Goal: Task Accomplishment & Management: Manage account settings

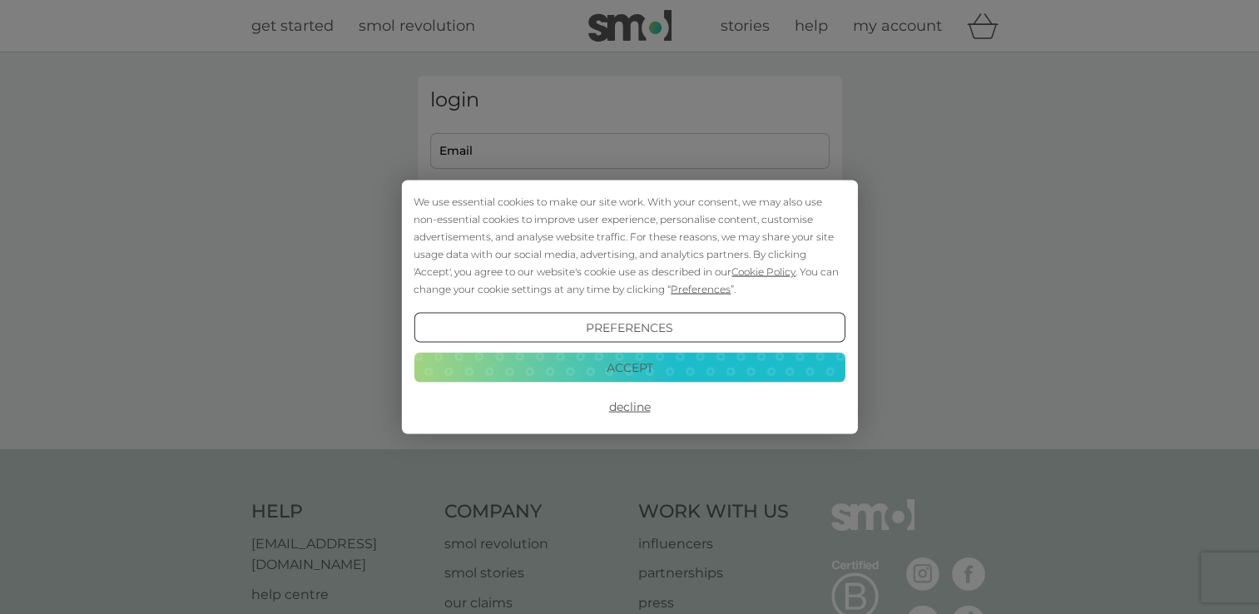
click at [606, 406] on button "Decline" at bounding box center [629, 407] width 431 height 30
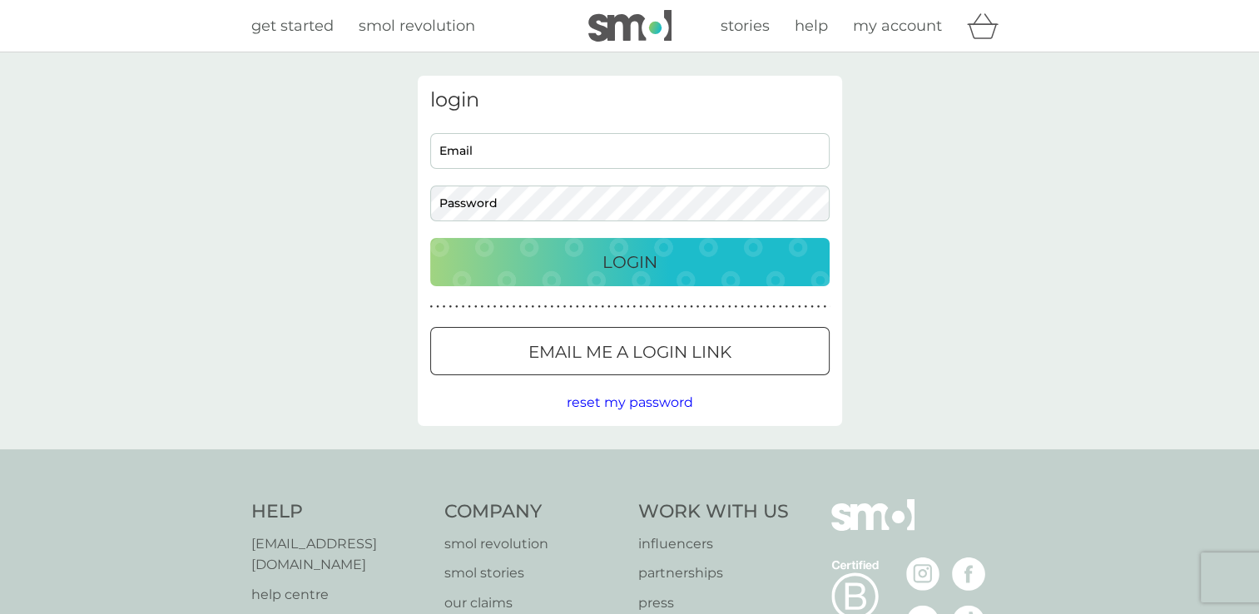
click at [606, 406] on span "reset my password" at bounding box center [630, 403] width 127 height 16
click at [472, 152] on input "Email" at bounding box center [630, 151] width 400 height 36
type input "eugenieharris11@yahoo.co.uk"
click at [430, 238] on button "Login" at bounding box center [630, 262] width 400 height 48
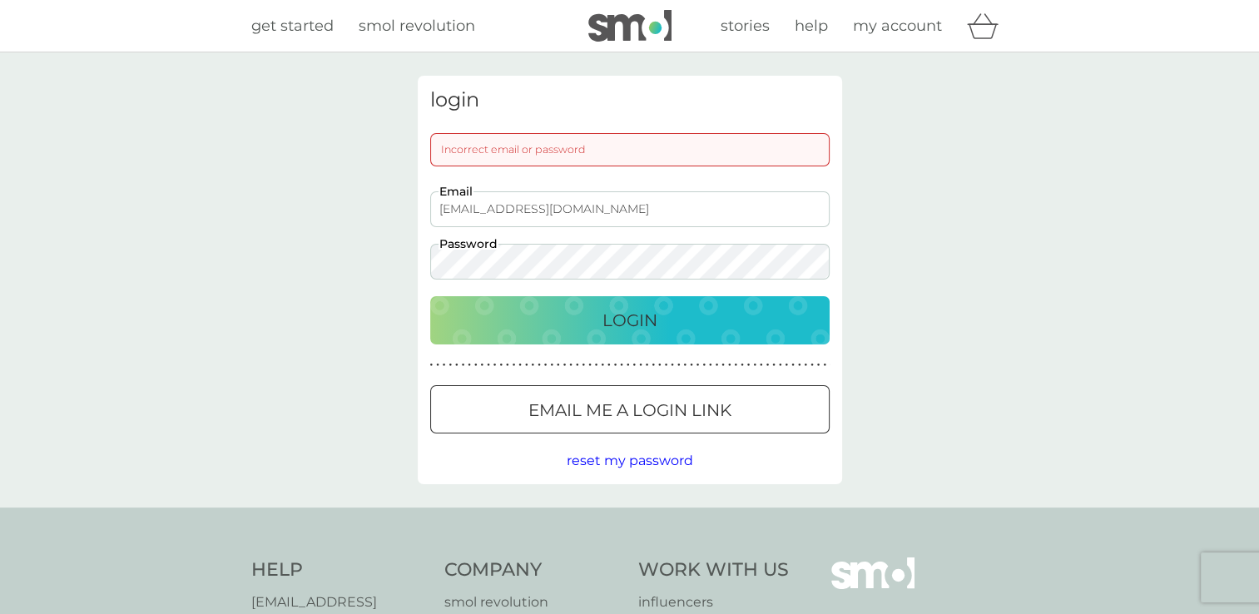
click at [430, 296] on button "Login" at bounding box center [630, 320] width 400 height 48
click at [626, 468] on span "reset my password" at bounding box center [630, 461] width 127 height 16
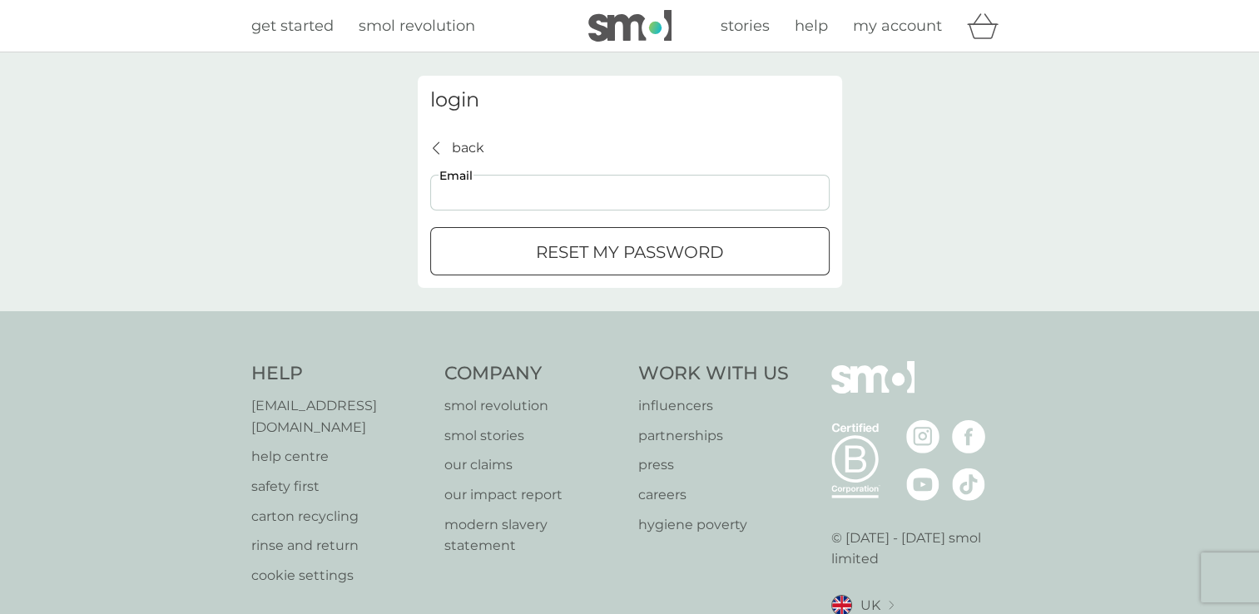
click at [591, 192] on input "Email" at bounding box center [630, 193] width 400 height 36
type input "eugenieharris11@yahoo.co.uk"
click at [503, 258] on div "reset my password" at bounding box center [630, 252] width 398 height 27
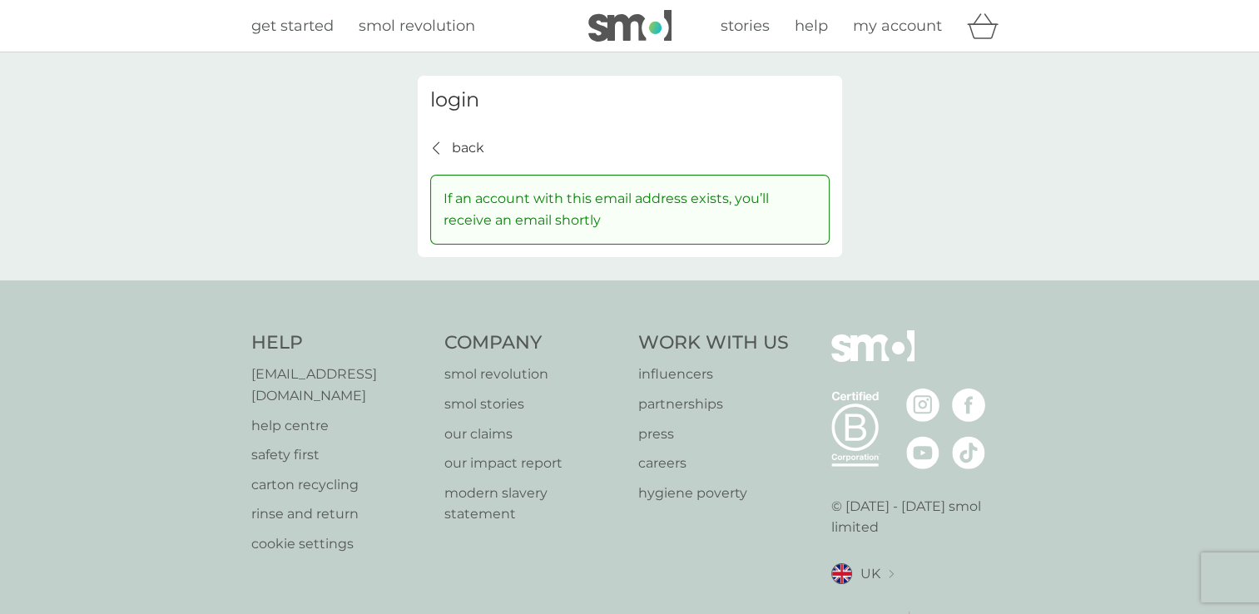
click at [466, 145] on p "back" at bounding box center [468, 148] width 32 height 22
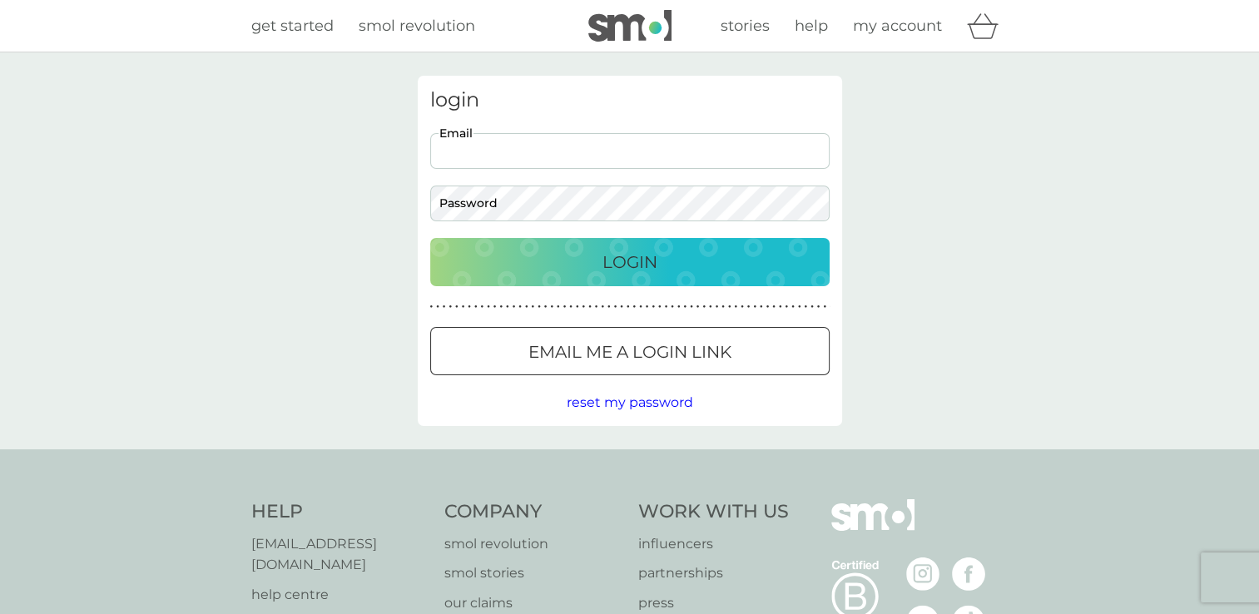
click at [488, 156] on input "Email" at bounding box center [630, 151] width 400 height 36
type input "eugenieharris11@yahoo.co.uk"
click at [430, 238] on button "Login" at bounding box center [630, 262] width 400 height 48
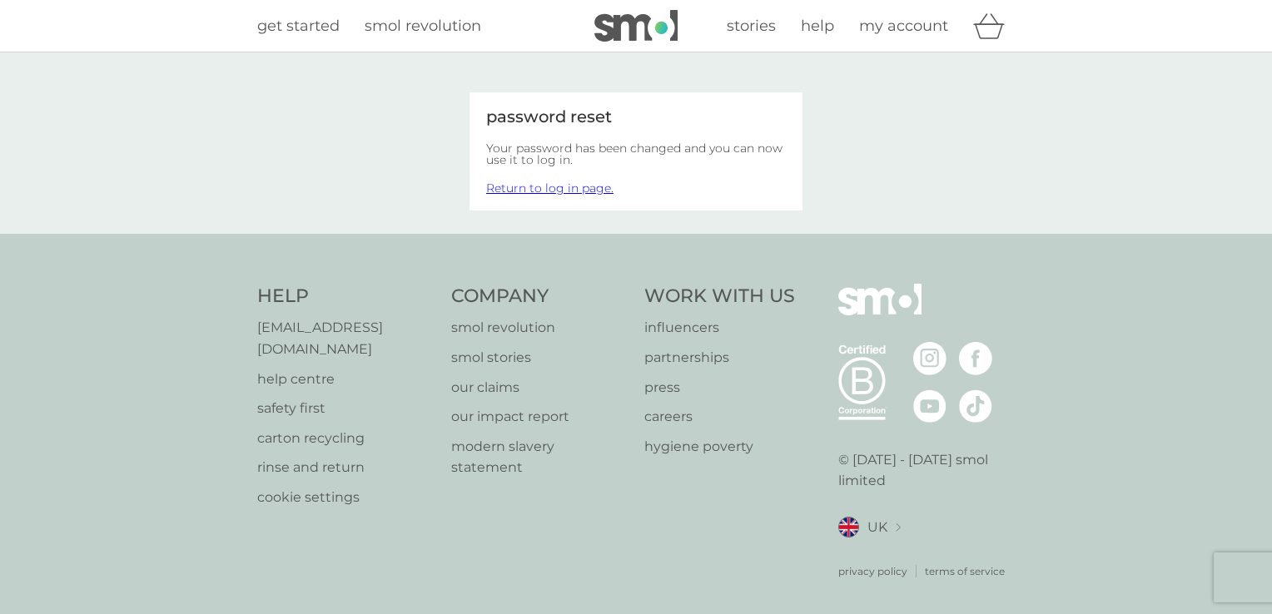
click at [591, 190] on link "Return to log in page." at bounding box center [549, 188] width 127 height 15
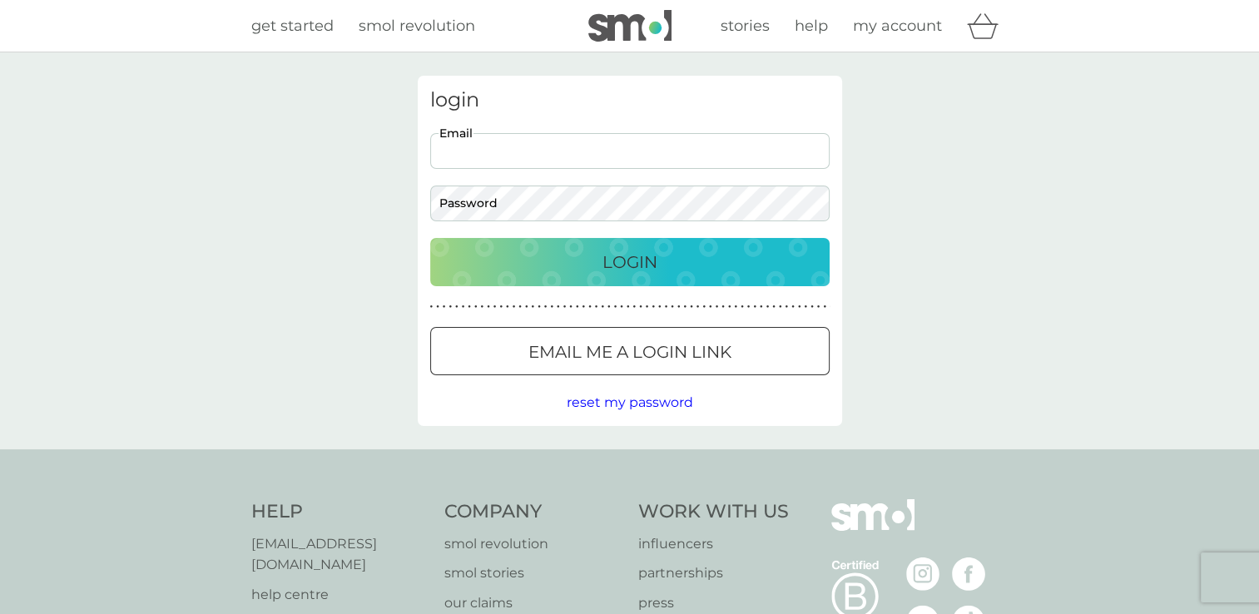
click at [533, 142] on input "Email" at bounding box center [630, 151] width 400 height 36
type input "[EMAIL_ADDRESS][DOMAIN_NAME]"
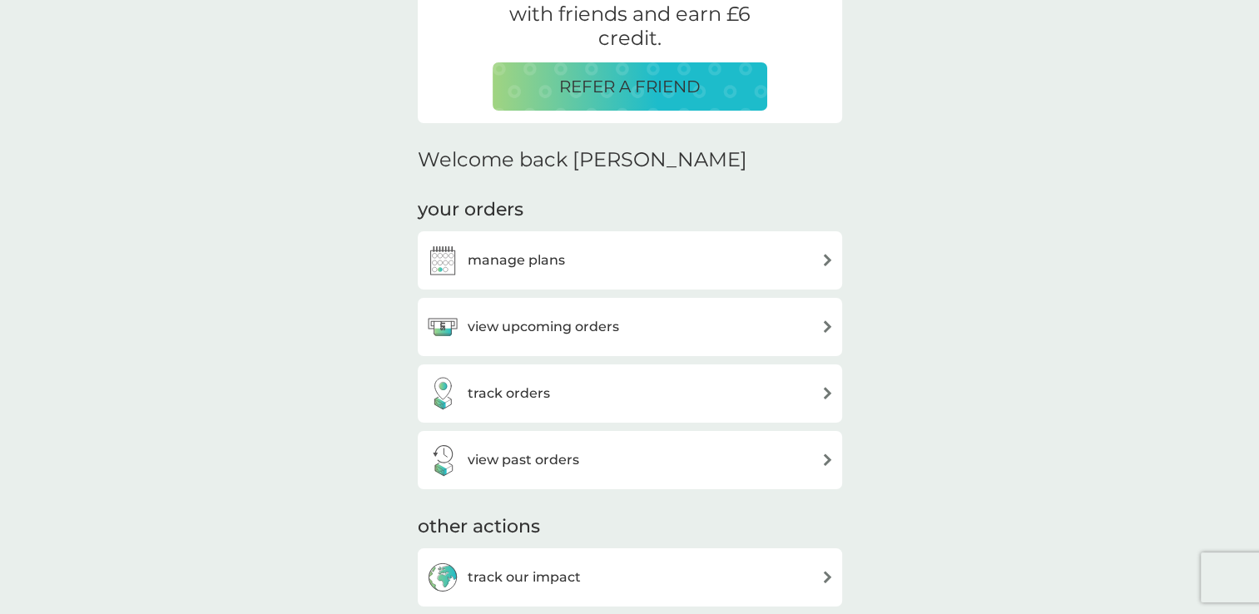
scroll to position [370, 0]
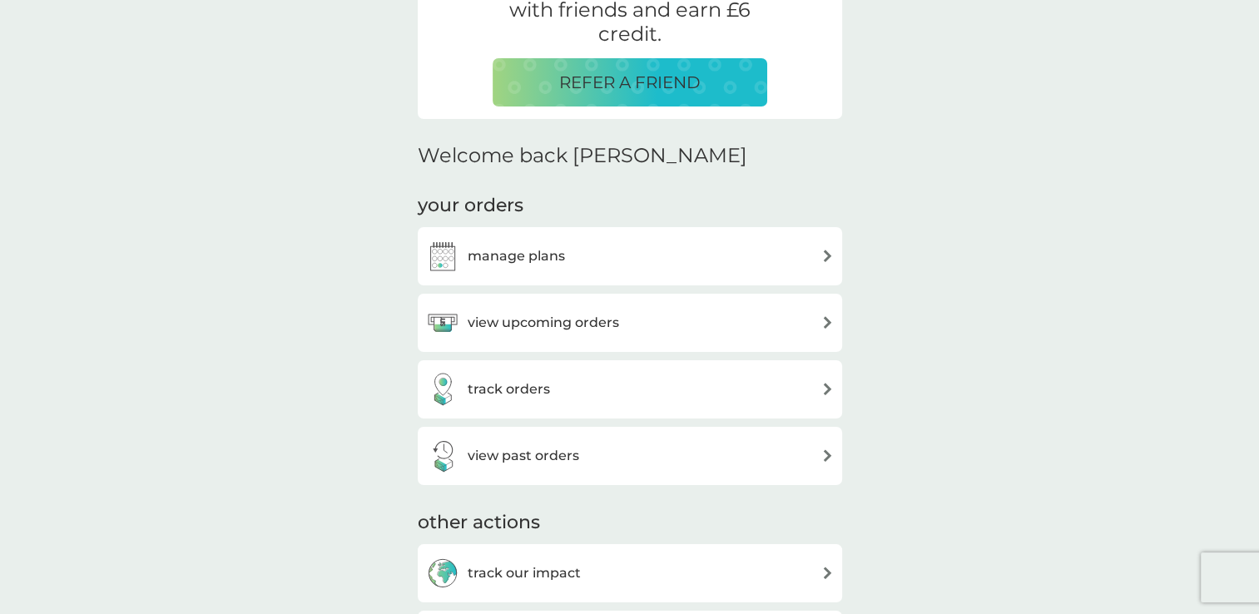
click at [759, 270] on div "manage plans" at bounding box center [630, 256] width 408 height 33
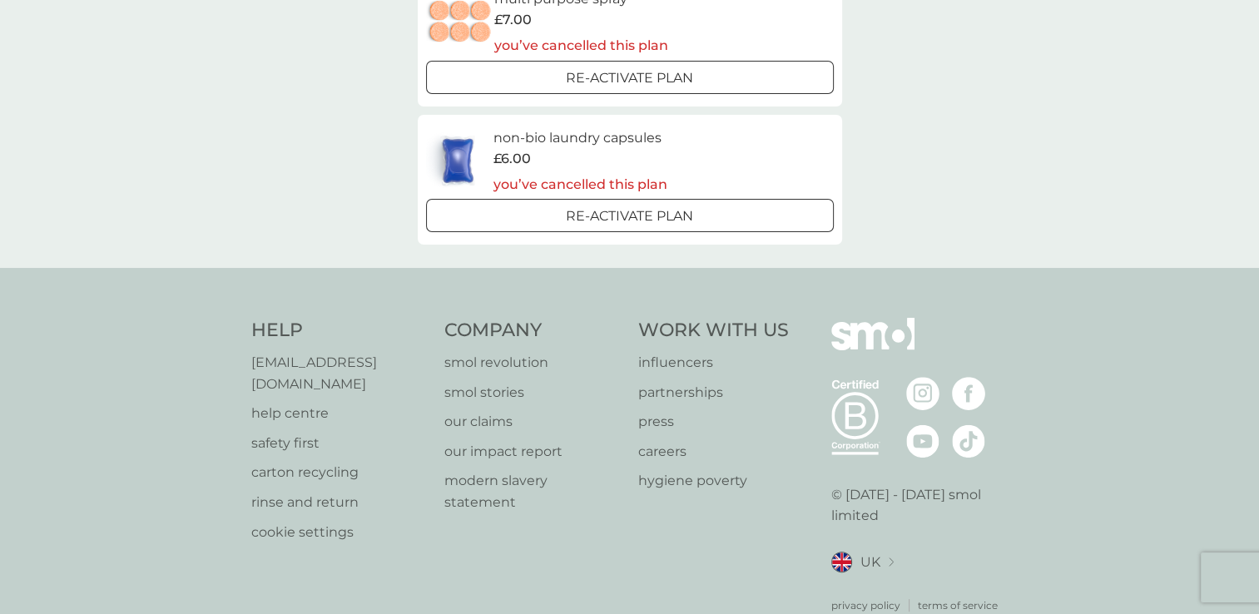
scroll to position [767, 0]
